Goal: Obtain resource: Obtain resource

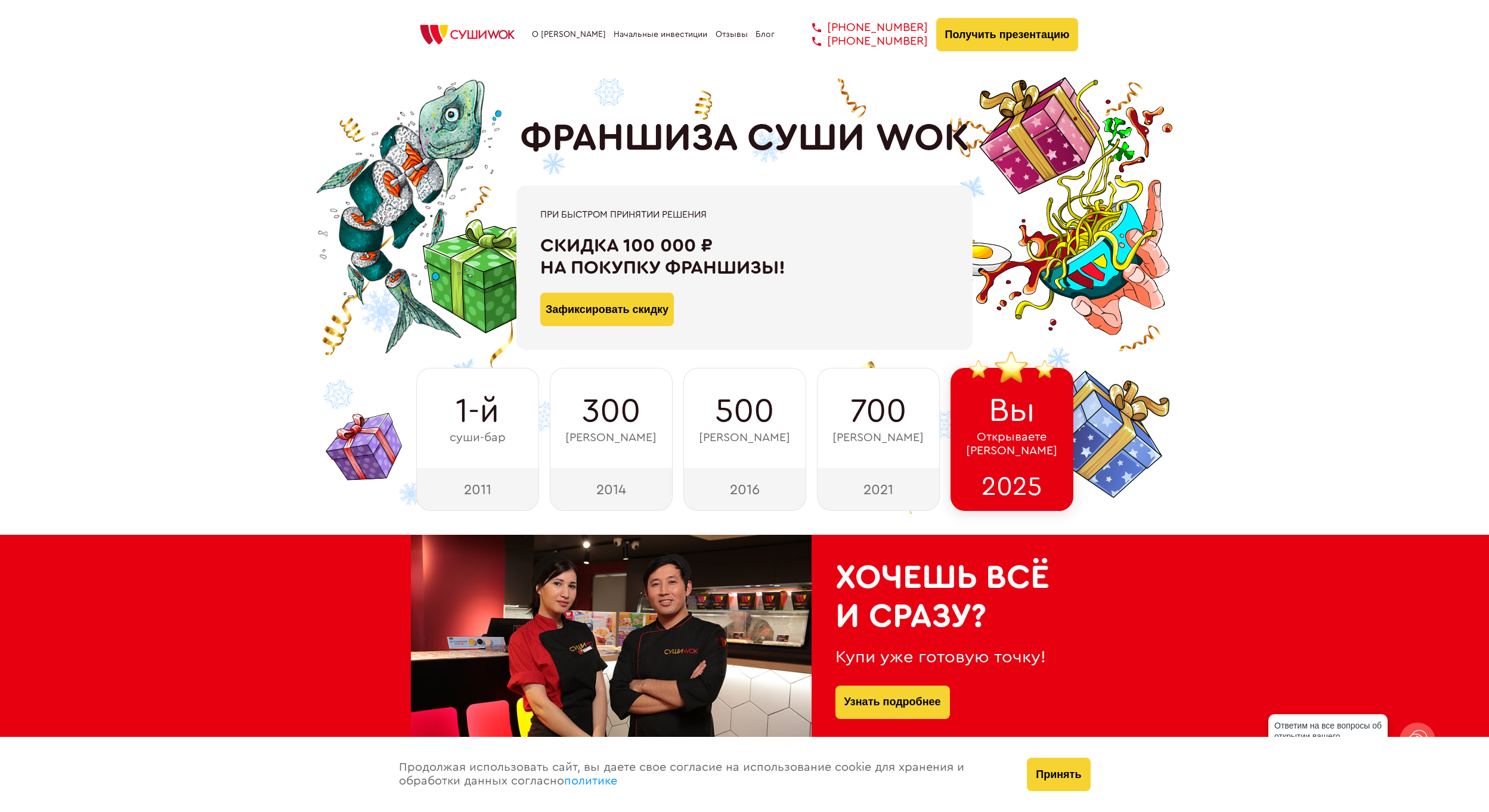
drag, startPoint x: 259, startPoint y: 719, endPoint x: 466, endPoint y: 222, distance: 538.4
click at [659, 36] on link "Начальные инвестиции" at bounding box center [660, 34] width 94 height 9
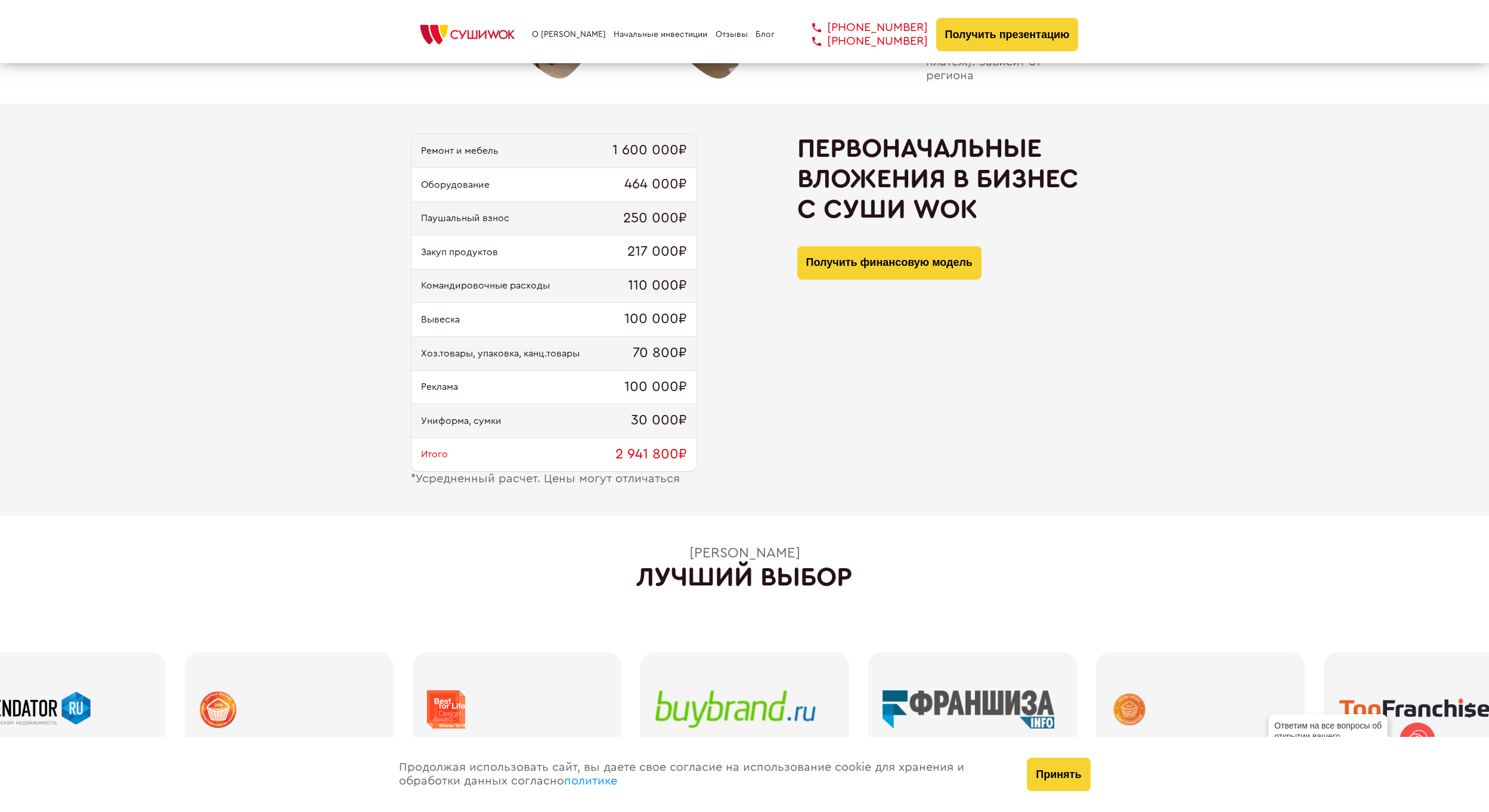
scroll to position [1151, 0]
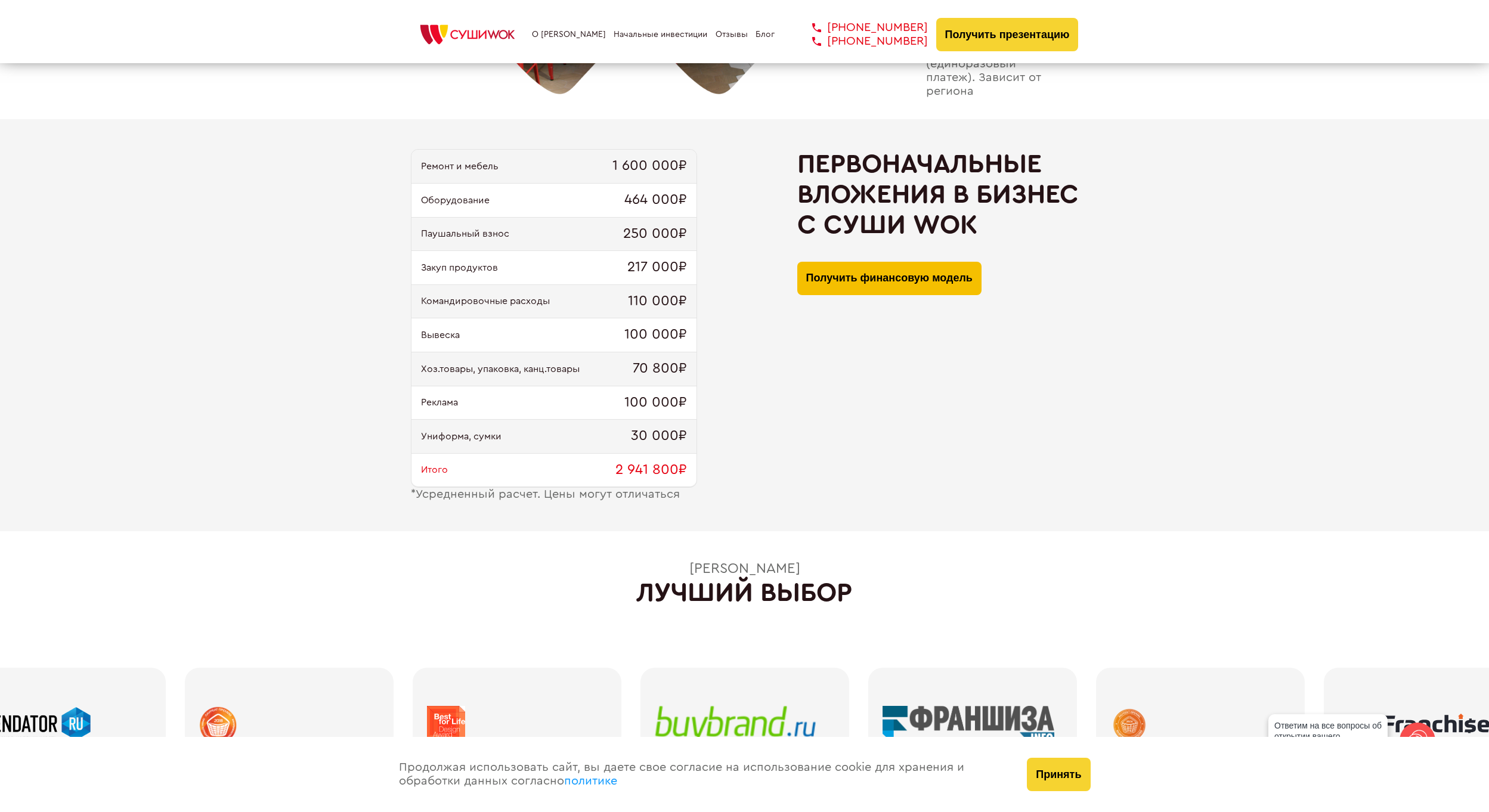
click at [828, 290] on button "Получить финансовую модель" at bounding box center [889, 278] width 184 height 33
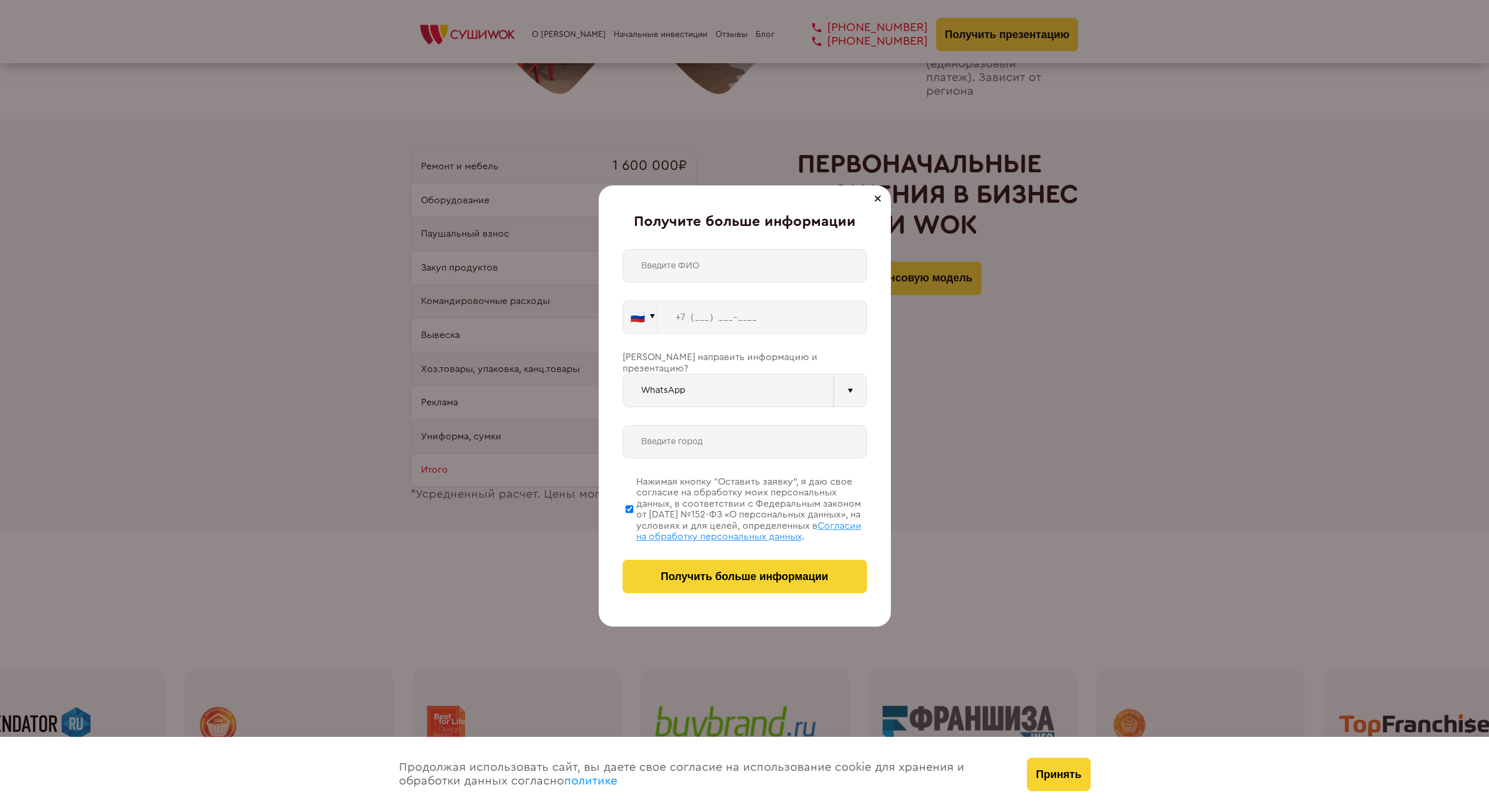
click at [874, 202] on div at bounding box center [878, 199] width 15 height 15
